Goal: Navigation & Orientation: Find specific page/section

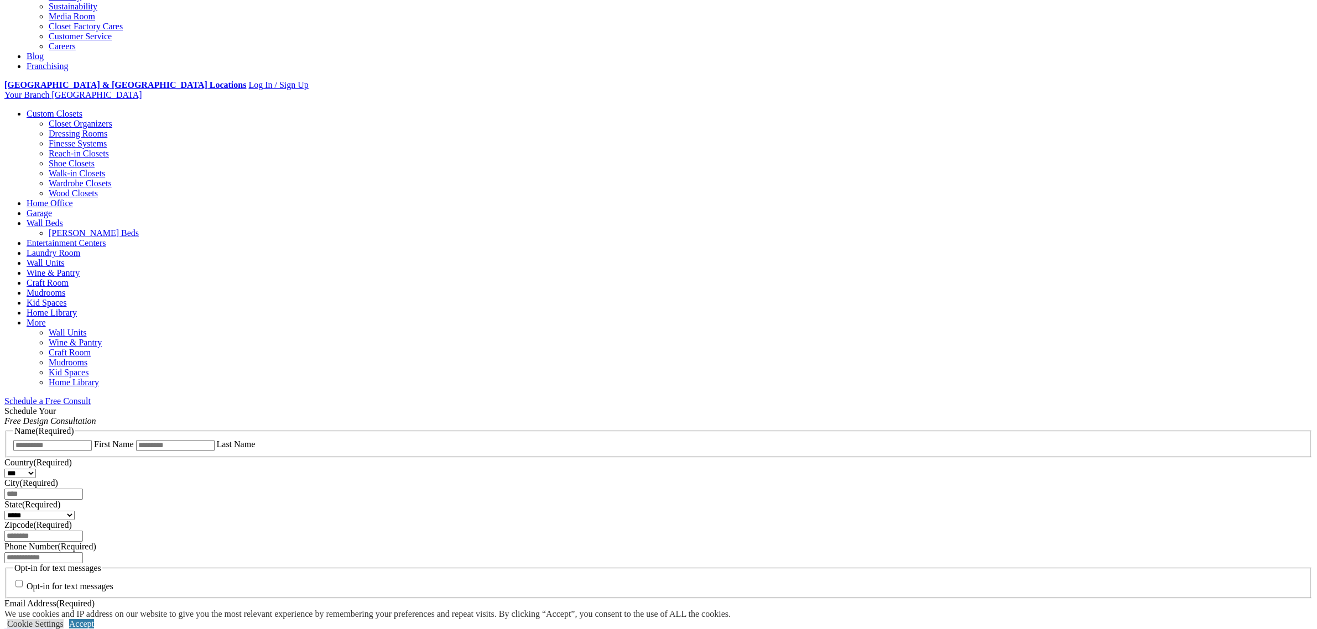
scroll to position [350, 0]
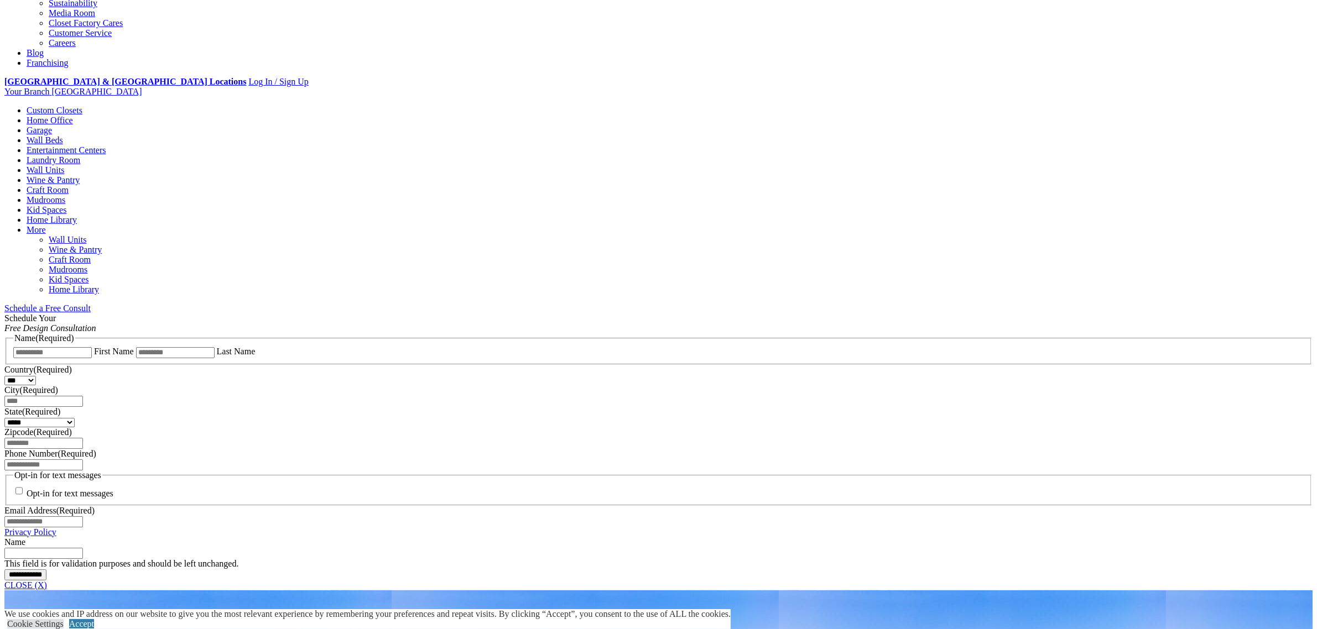
click at [73, 116] on link "Home Office" at bounding box center [50, 120] width 46 height 9
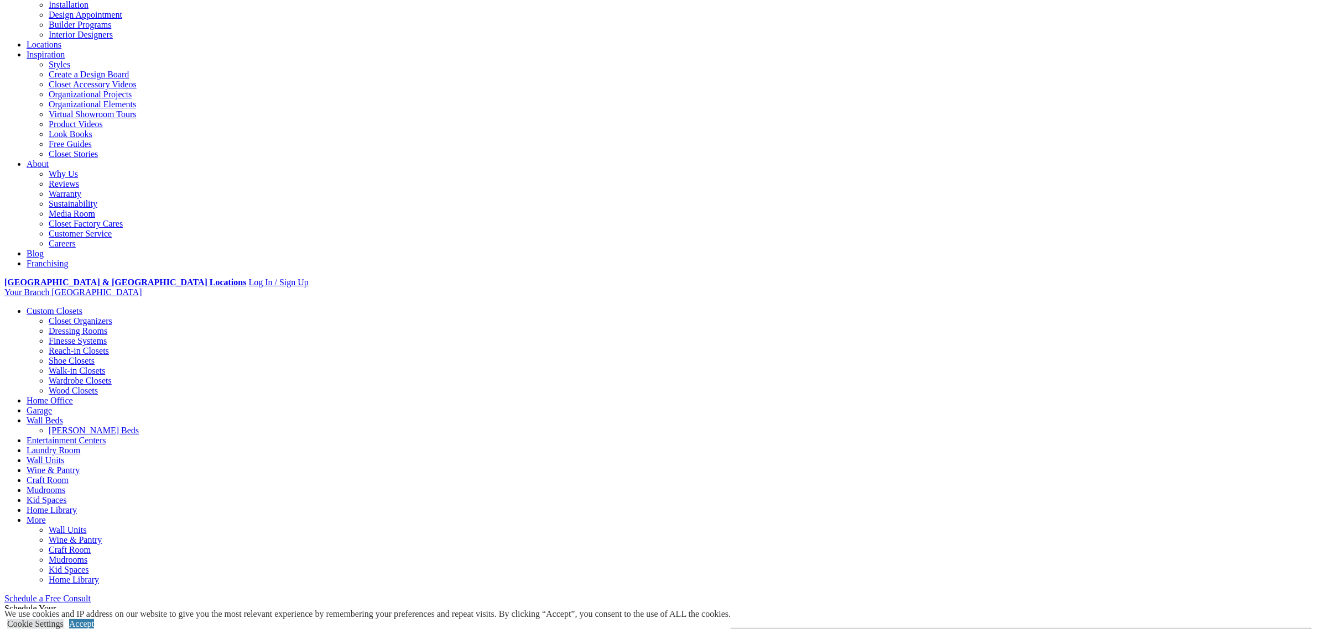
scroll to position [277, 0]
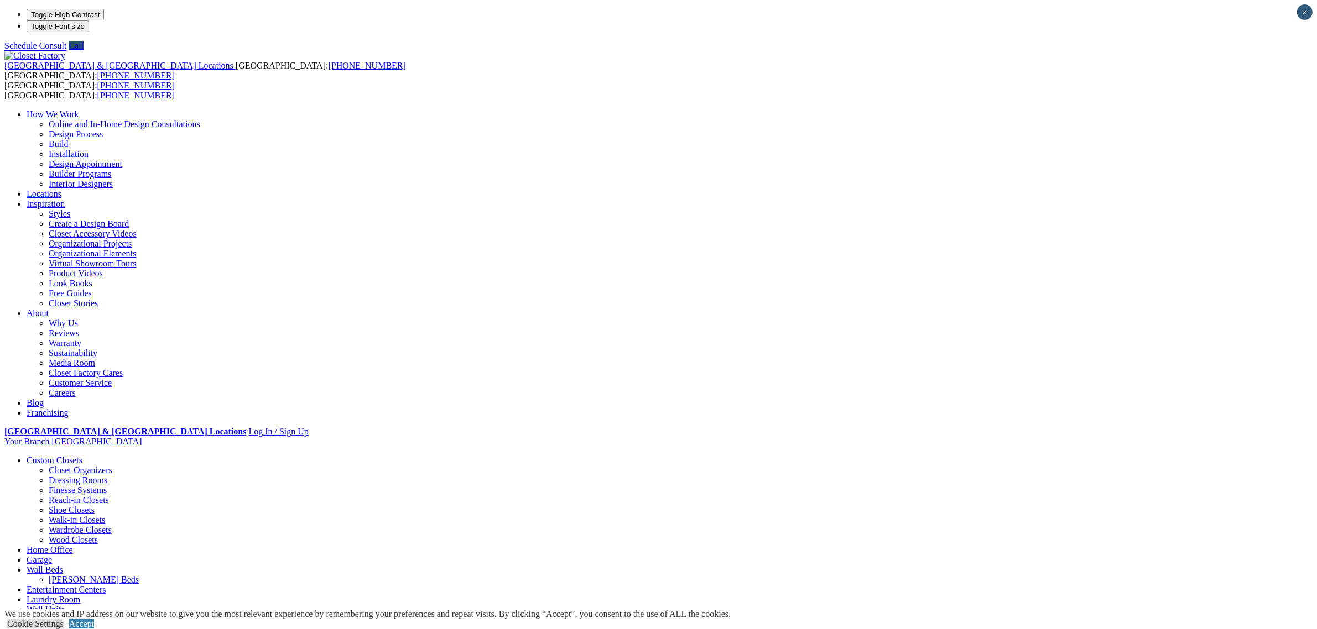
click at [69, 139] on link "Build" at bounding box center [59, 143] width 20 height 9
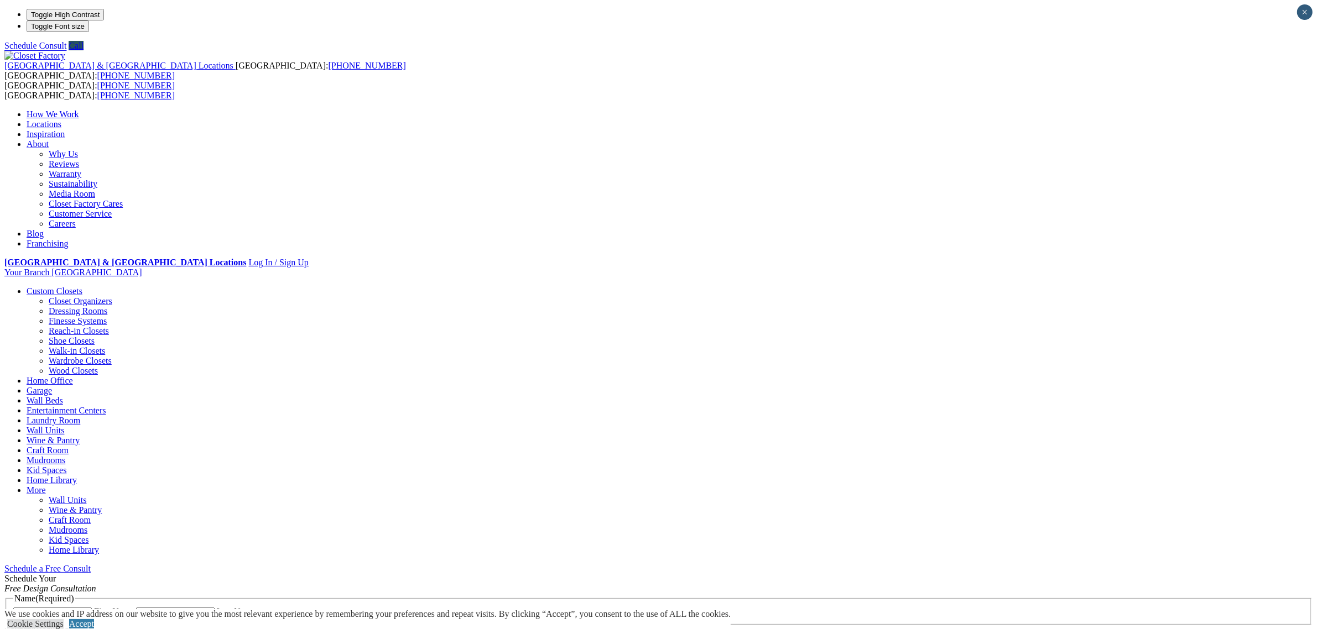
click at [52, 386] on link "Garage" at bounding box center [39, 390] width 25 height 9
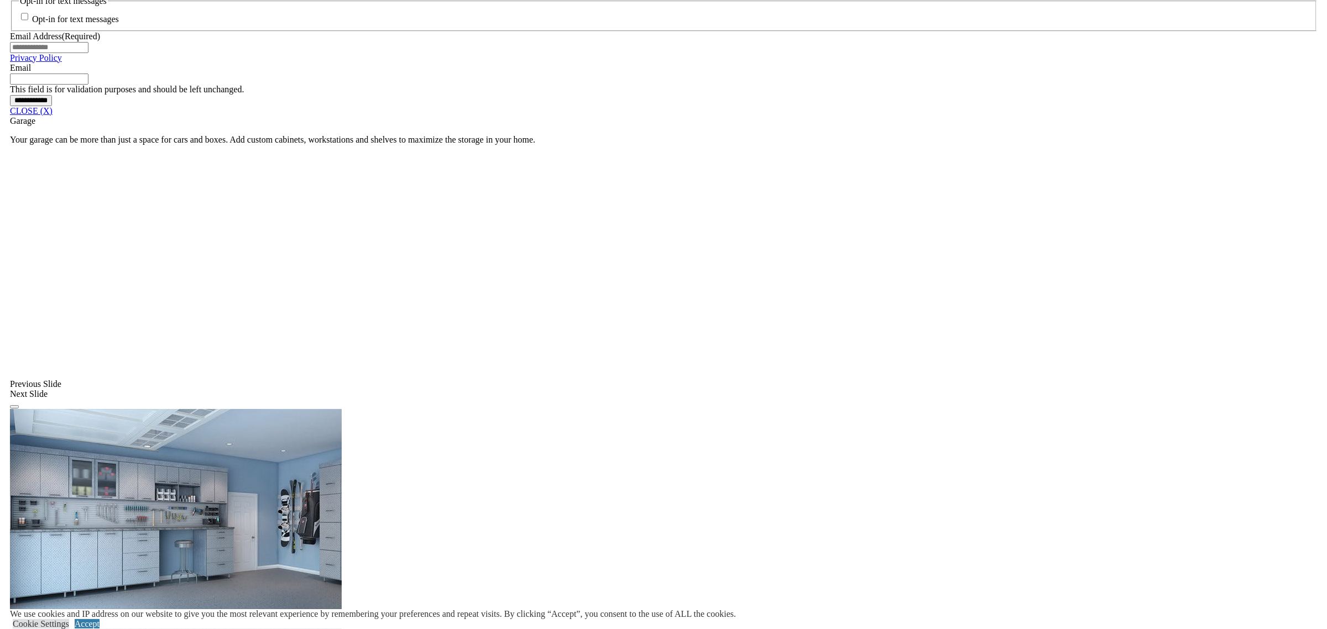
scroll to position [899, 0]
